Goal: Task Accomplishment & Management: Use online tool/utility

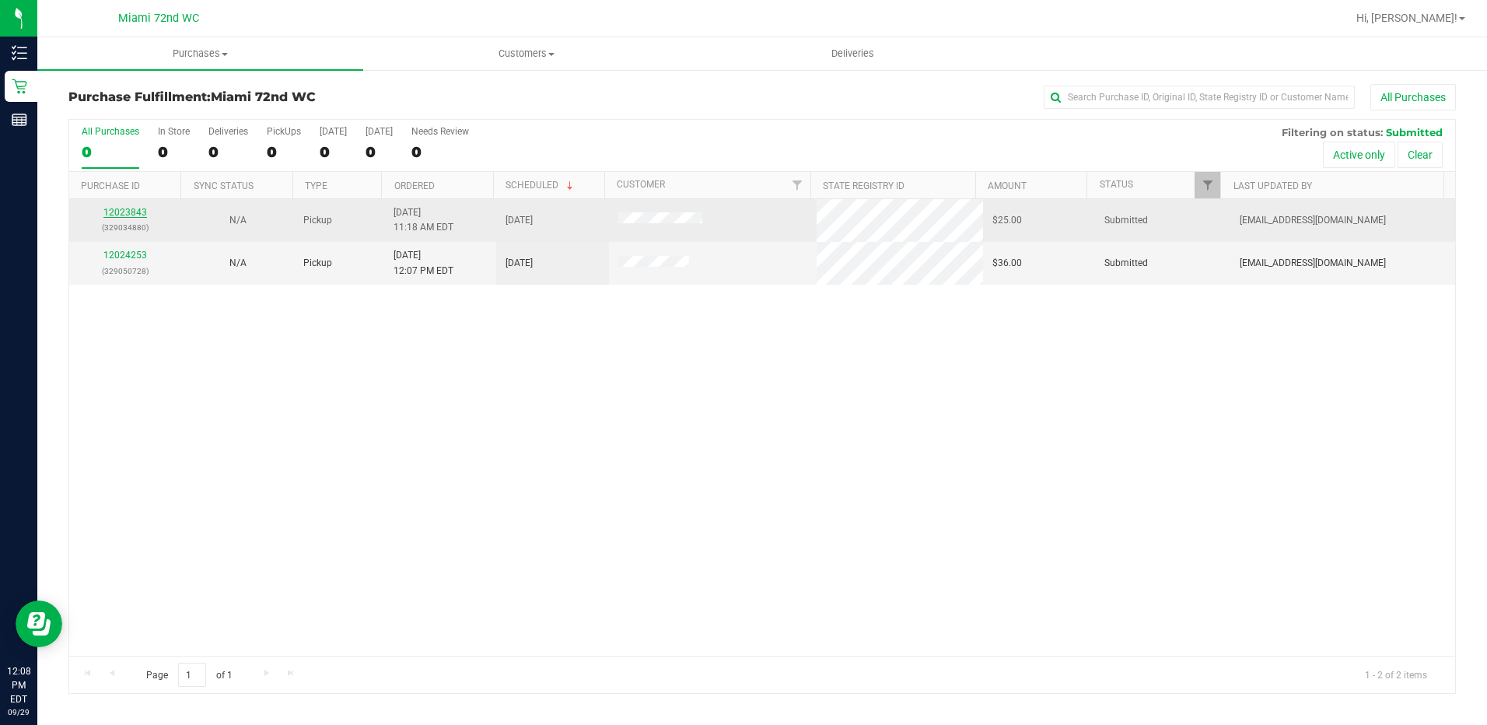
click at [138, 213] on link "12023843" at bounding box center [125, 212] width 44 height 11
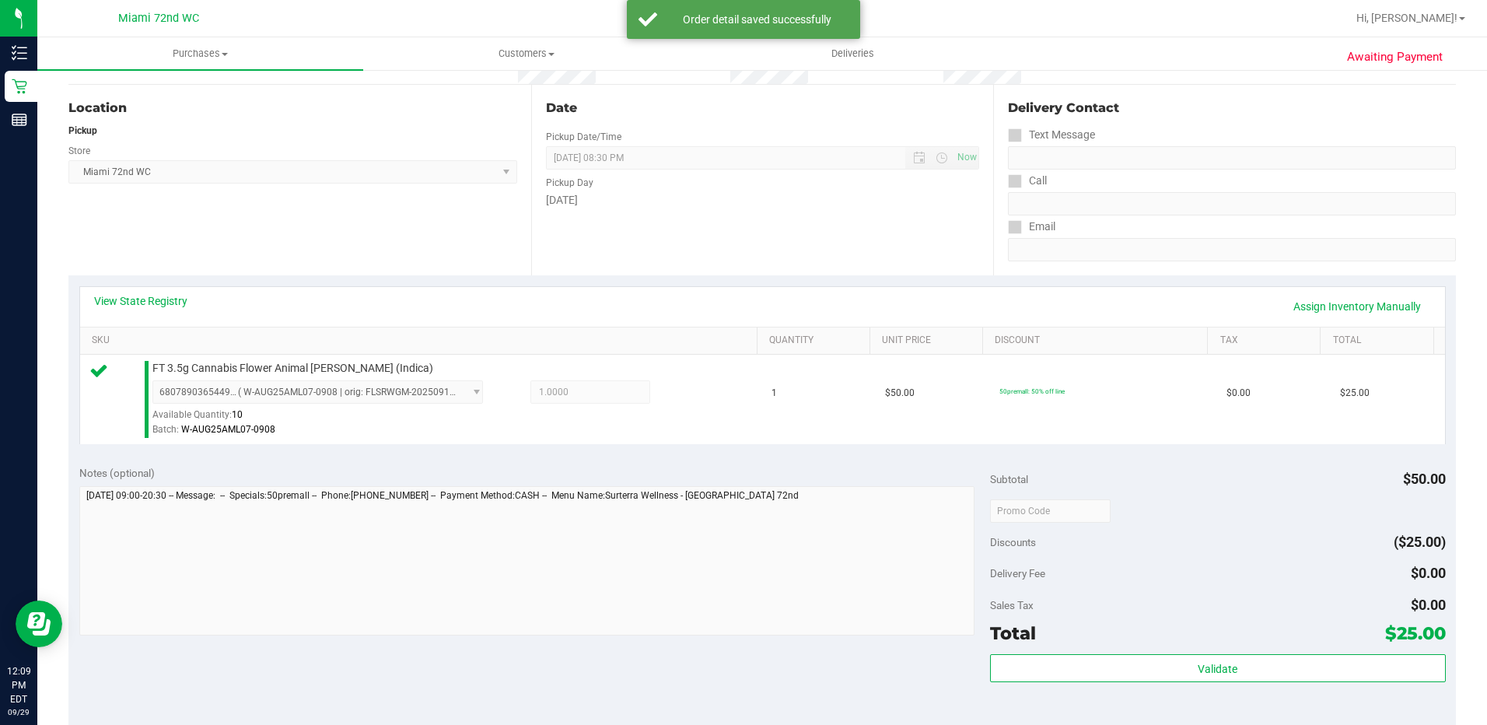
scroll to position [467, 0]
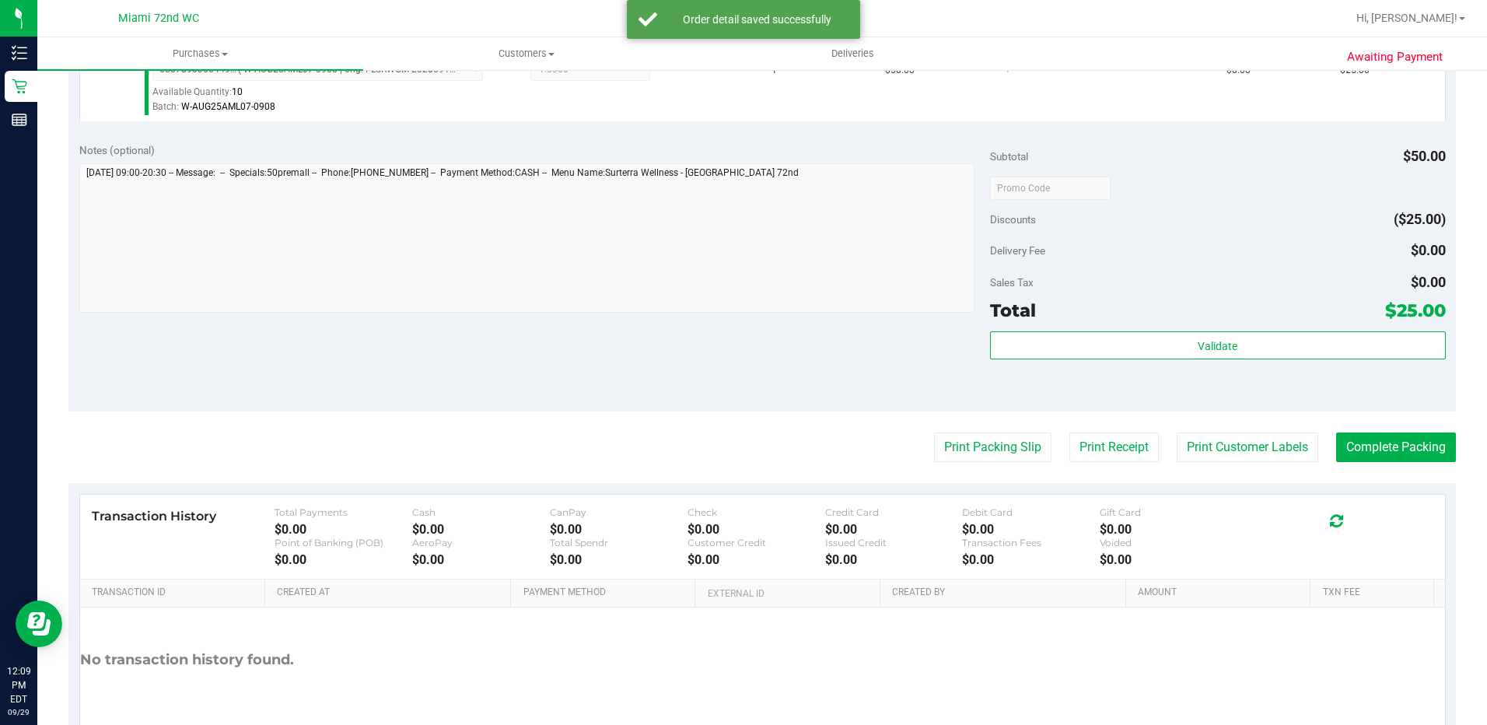
click at [1162, 371] on div "Validate" at bounding box center [1218, 366] width 456 height 70
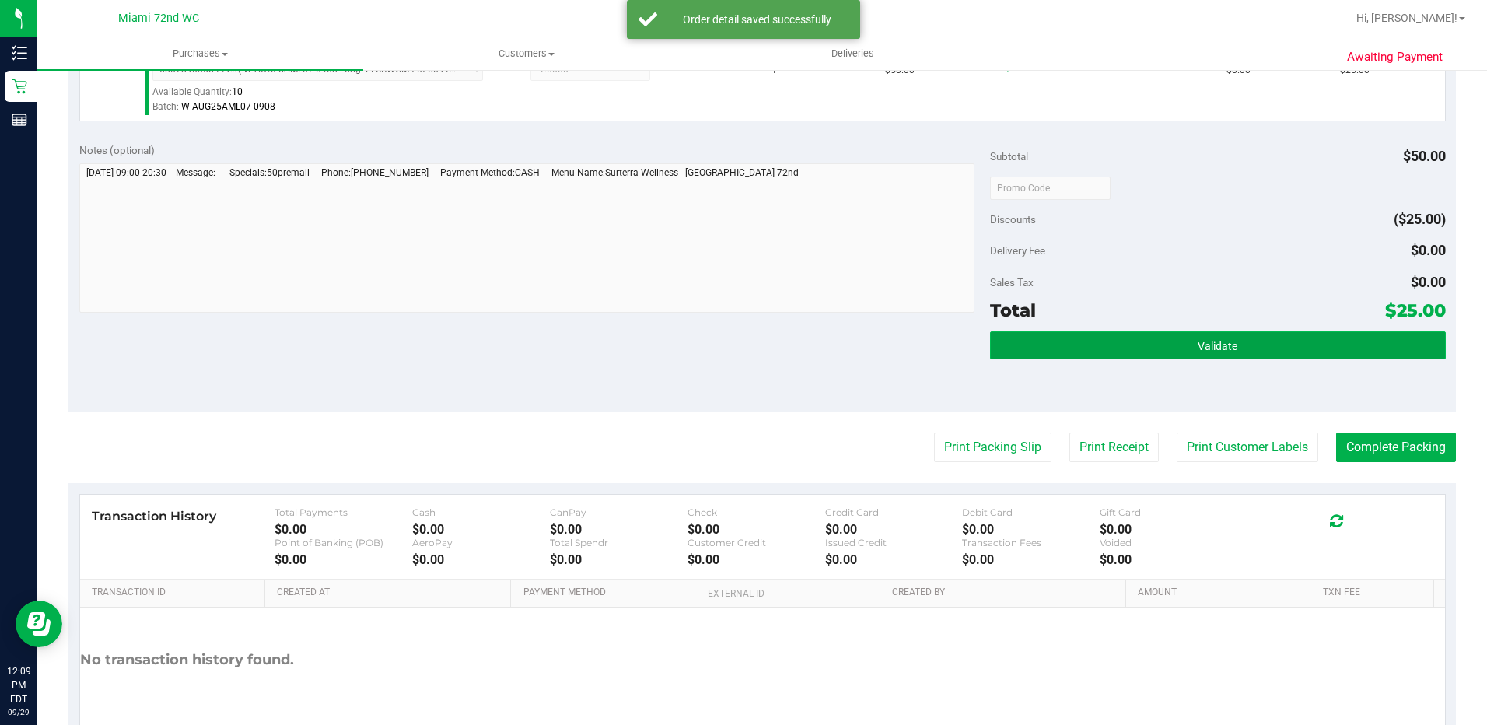
click at [1162, 346] on button "Validate" at bounding box center [1218, 345] width 456 height 28
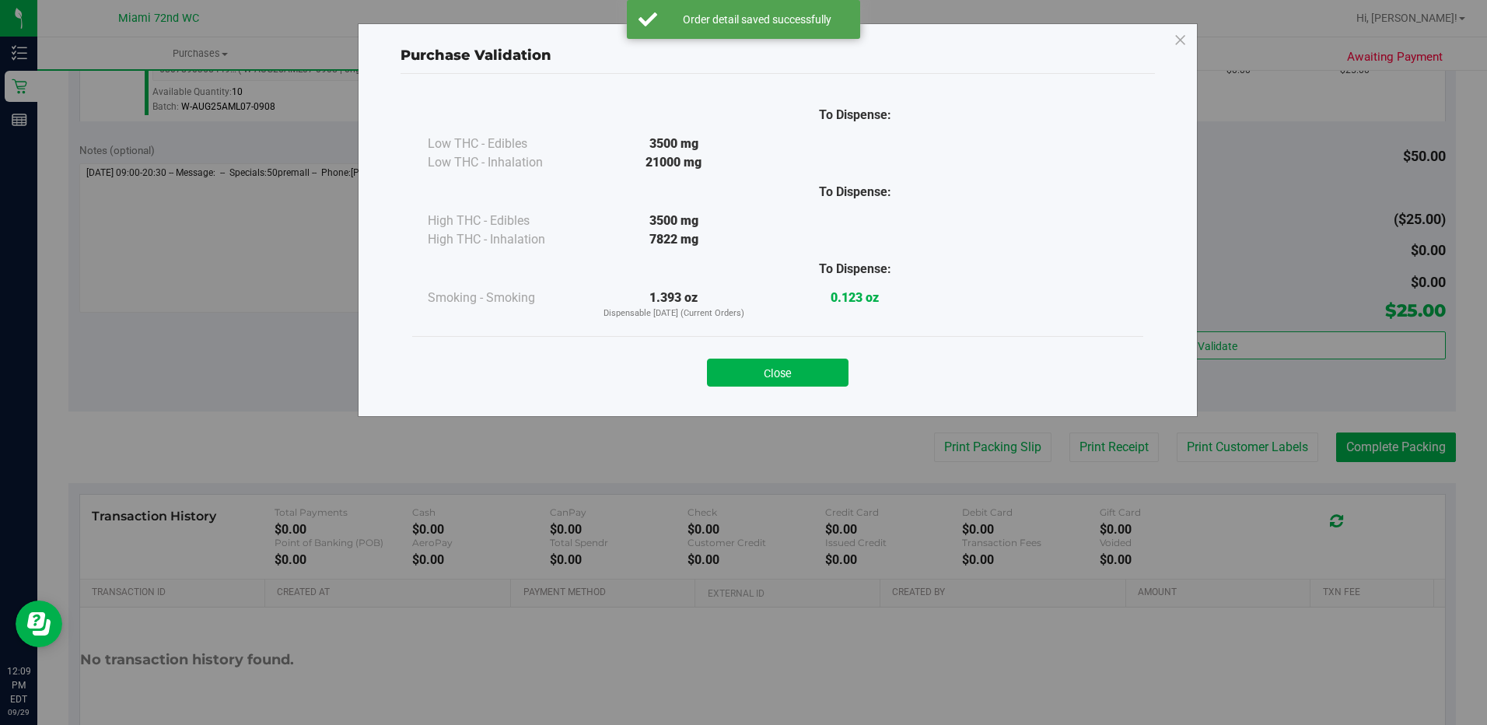
drag, startPoint x: 715, startPoint y: 372, endPoint x: 855, endPoint y: 396, distance: 142.1
click at [716, 372] on button "Close" at bounding box center [778, 373] width 142 height 28
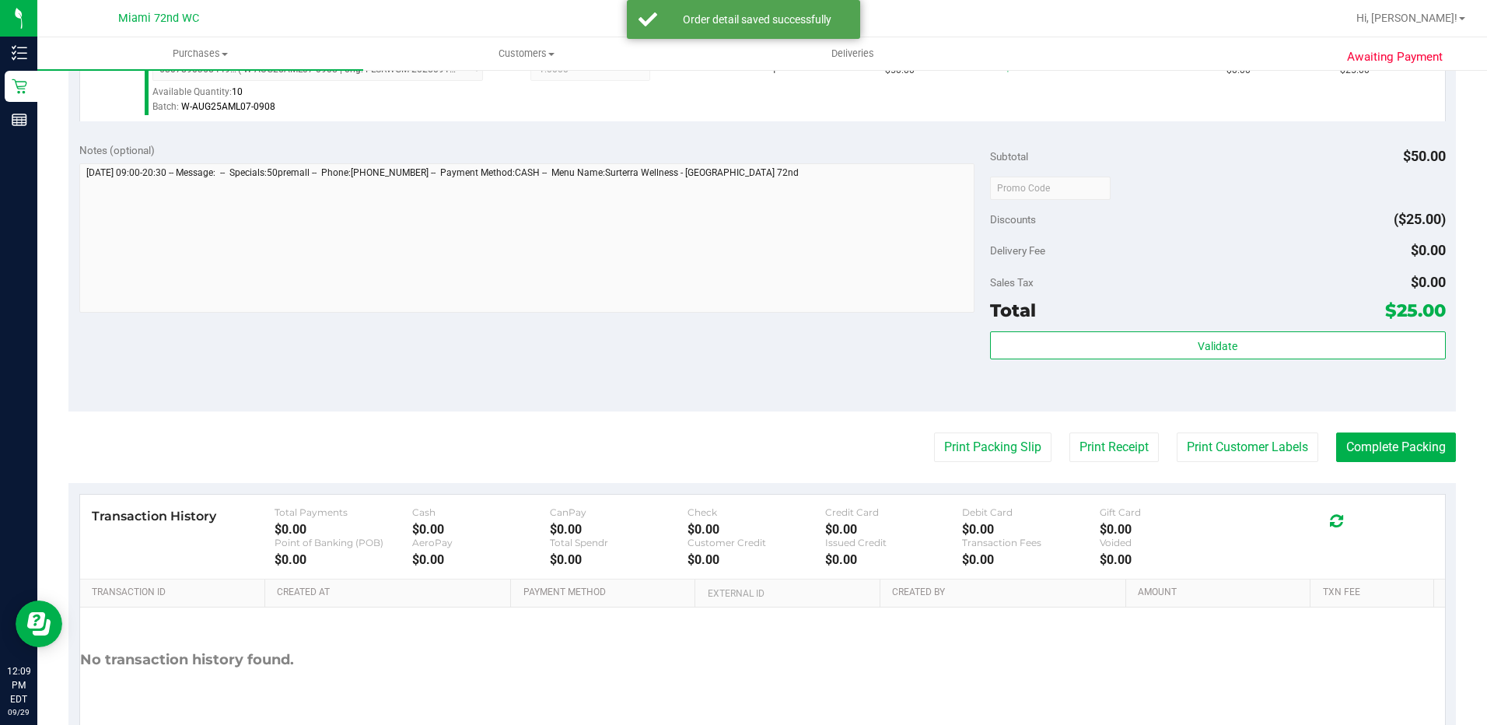
click at [969, 429] on purchase-details "Back Edit Purchase Cancel Purchase View Profile # 12023843 BioTrack ID: - Submi…" at bounding box center [762, 195] width 1388 height 1157
click at [972, 434] on button "Print Packing Slip" at bounding box center [992, 447] width 117 height 30
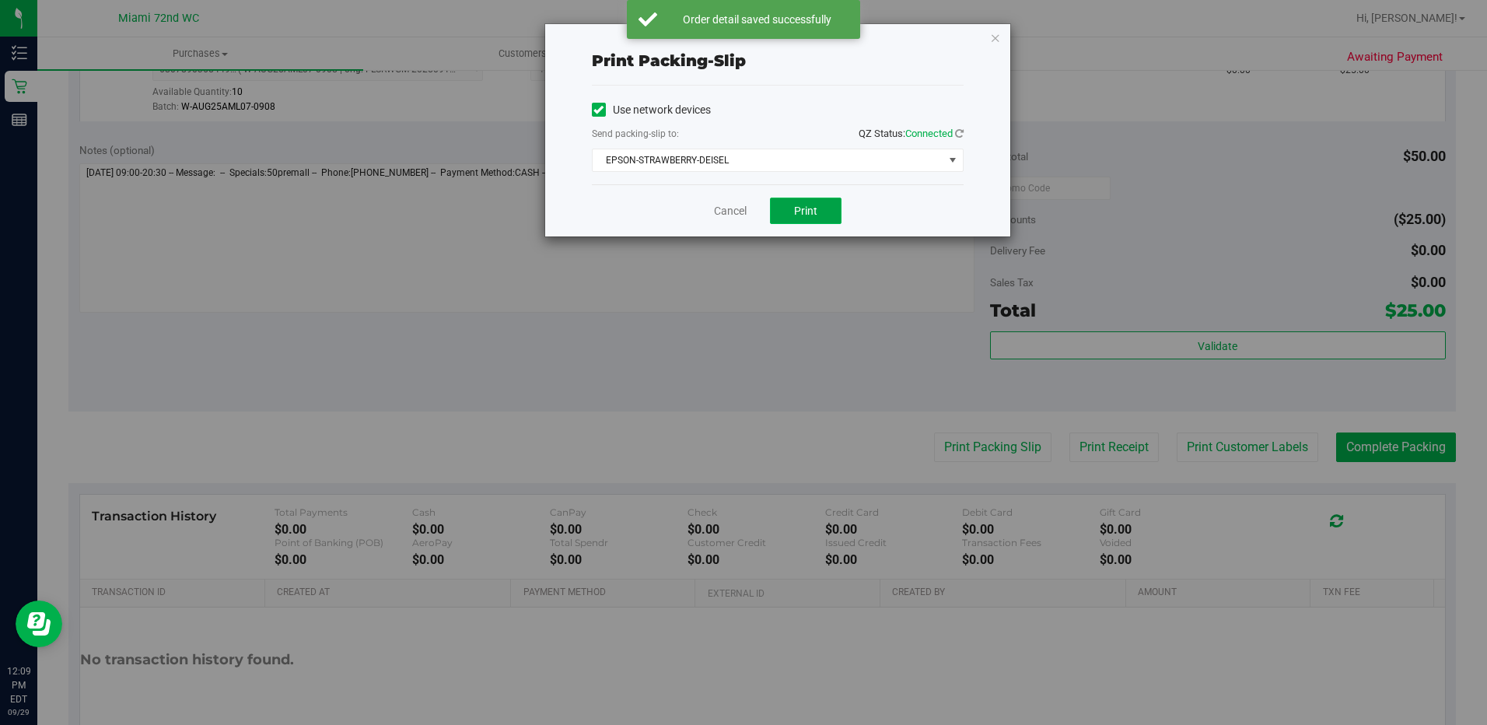
click at [831, 200] on button "Print" at bounding box center [806, 211] width 72 height 26
click at [993, 39] on icon "button" at bounding box center [995, 37] width 11 height 19
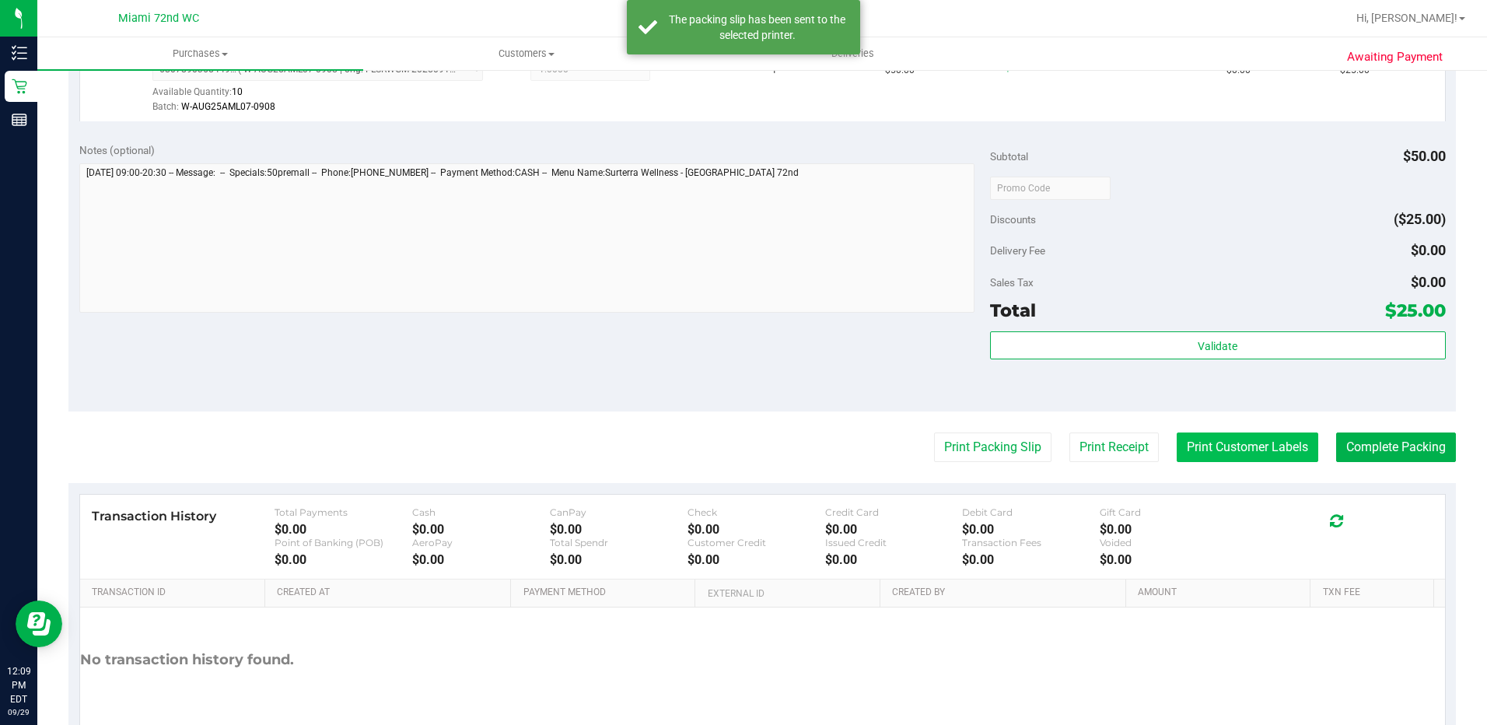
click at [1260, 453] on button "Print Customer Labels" at bounding box center [1248, 447] width 142 height 30
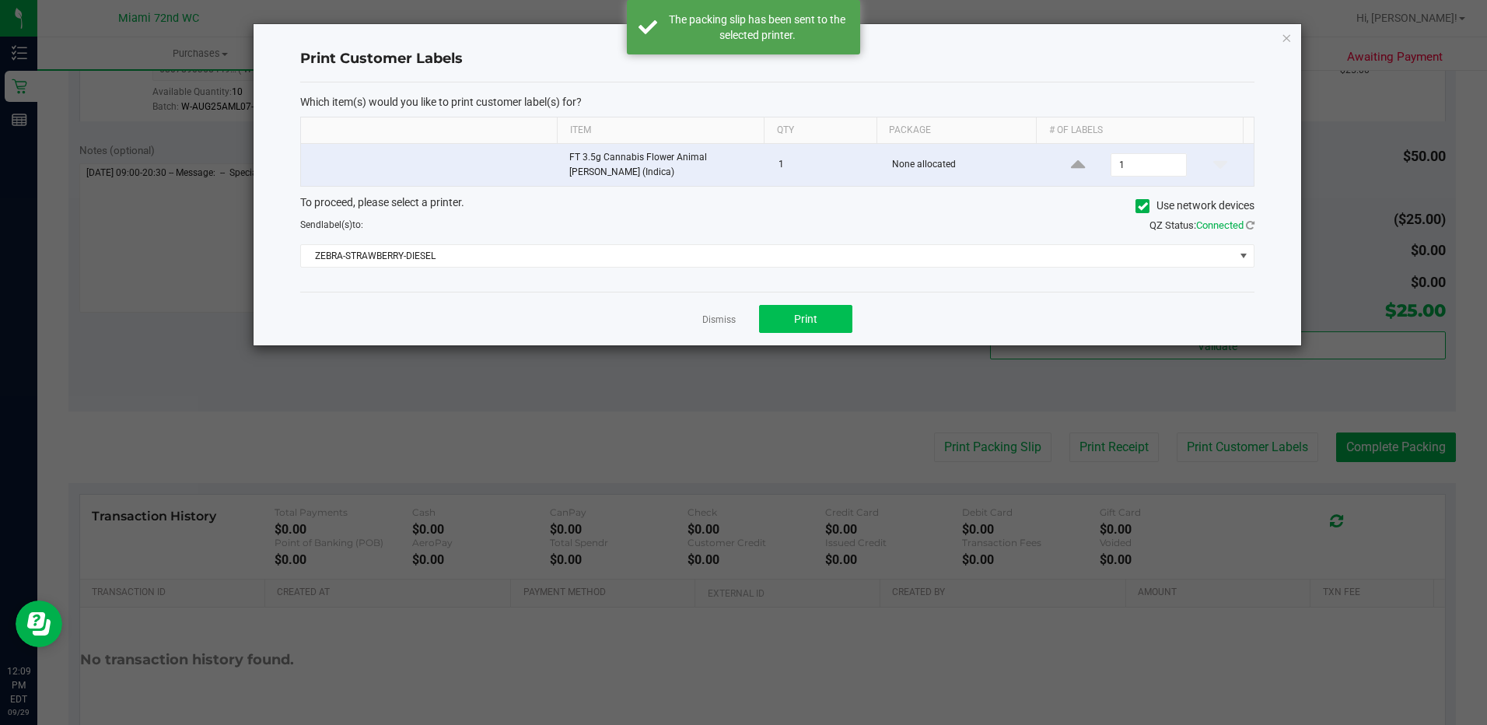
click at [810, 303] on div "Dismiss Print" at bounding box center [777, 319] width 954 height 54
click at [827, 333] on button "Print" at bounding box center [805, 319] width 93 height 28
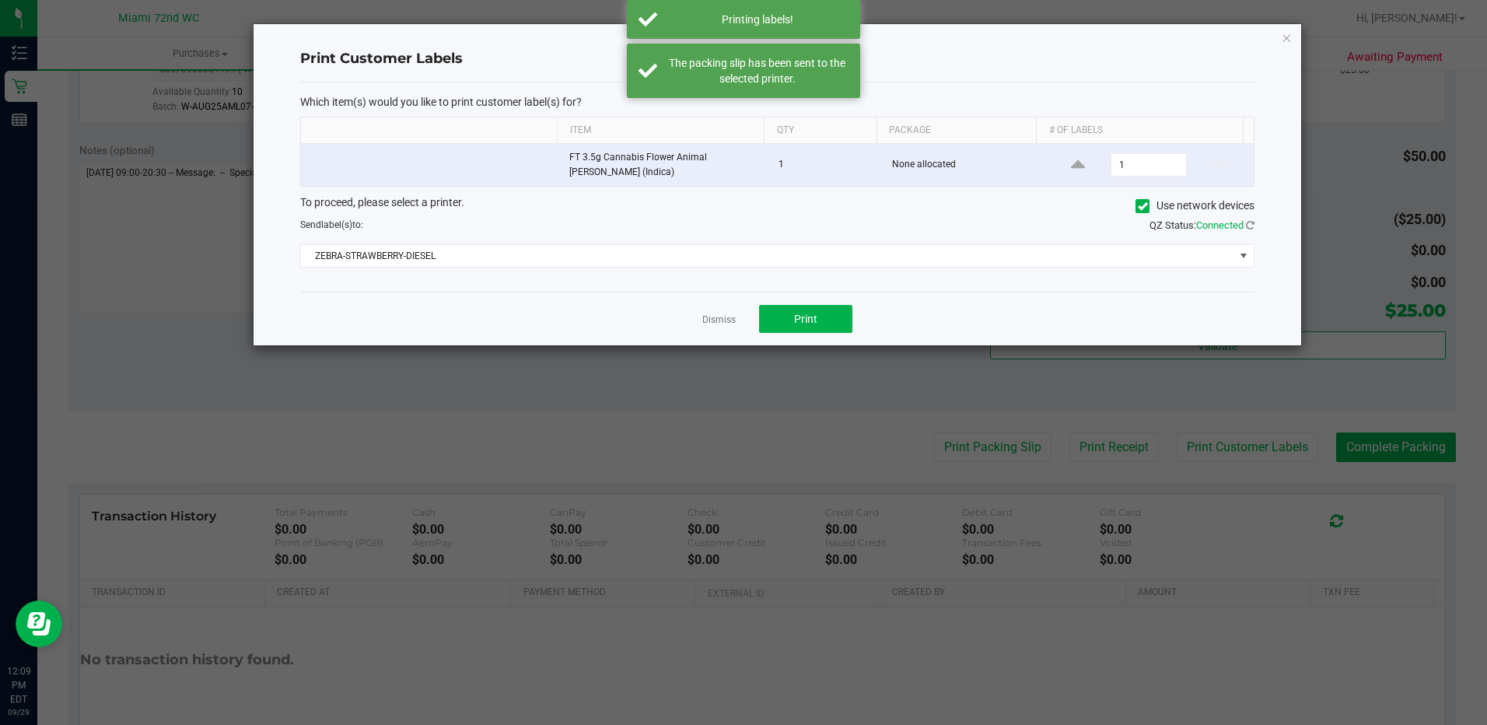
click at [1292, 33] on div "Print Customer Labels Which item(s) would you like to print customer label(s) f…" at bounding box center [778, 184] width 1048 height 321
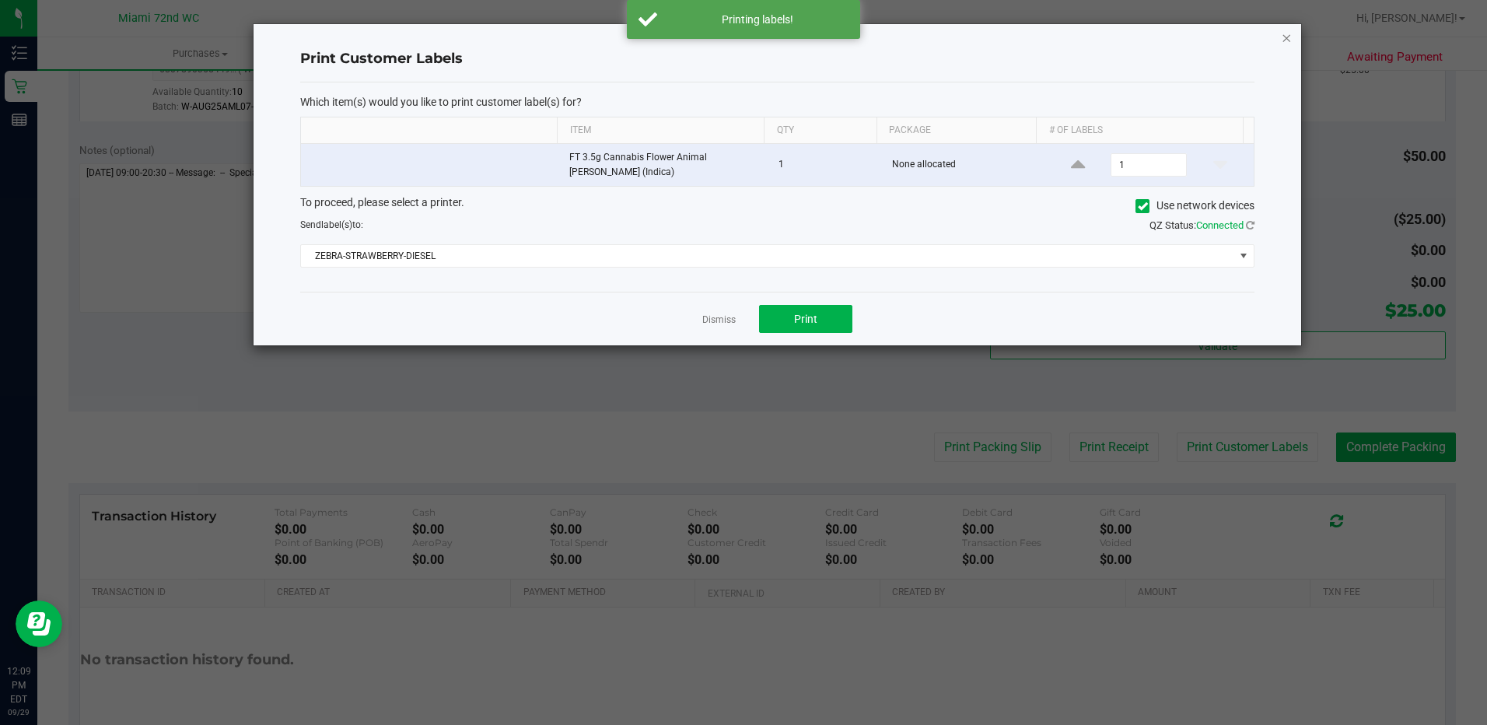
click at [1289, 35] on icon "button" at bounding box center [1286, 37] width 11 height 19
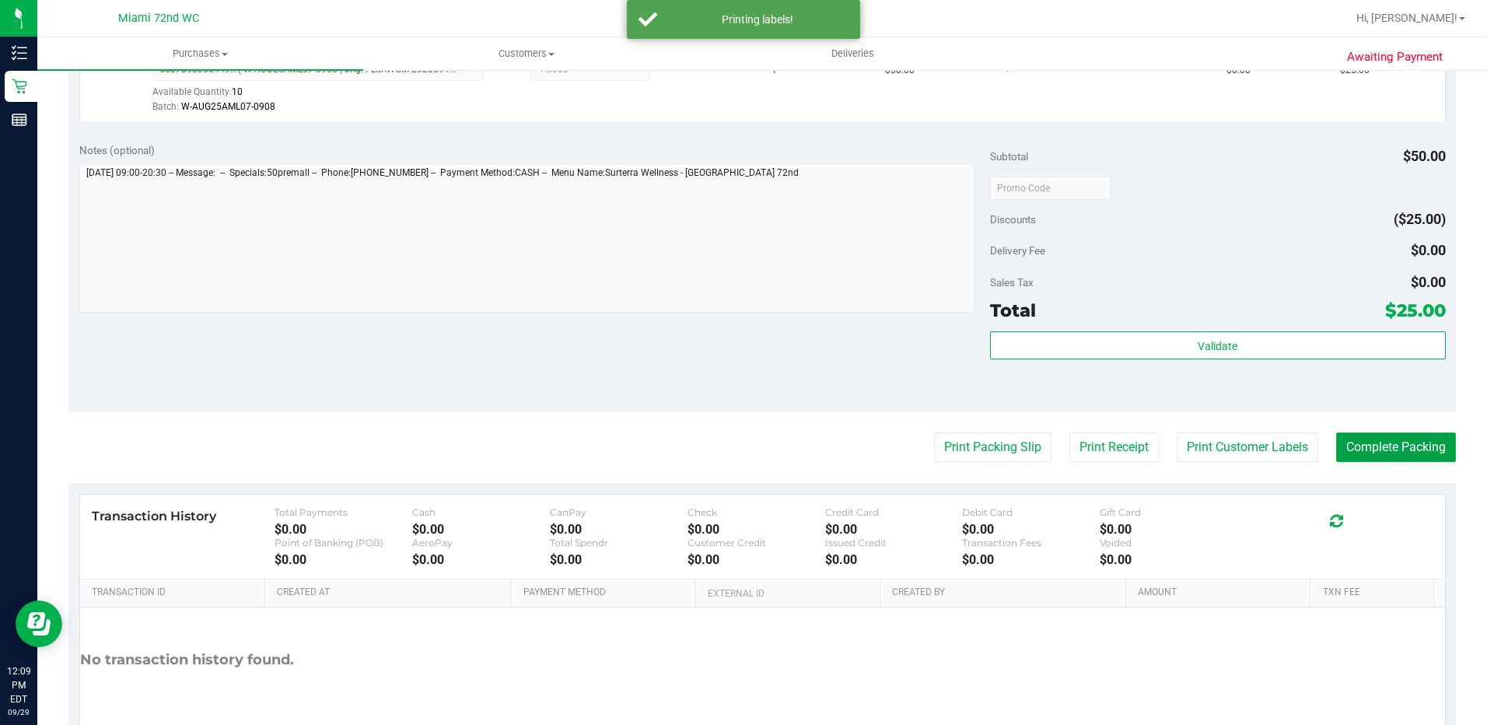
click at [1412, 437] on button "Complete Packing" at bounding box center [1396, 447] width 120 height 30
